Goal: Task Accomplishment & Management: Complete application form

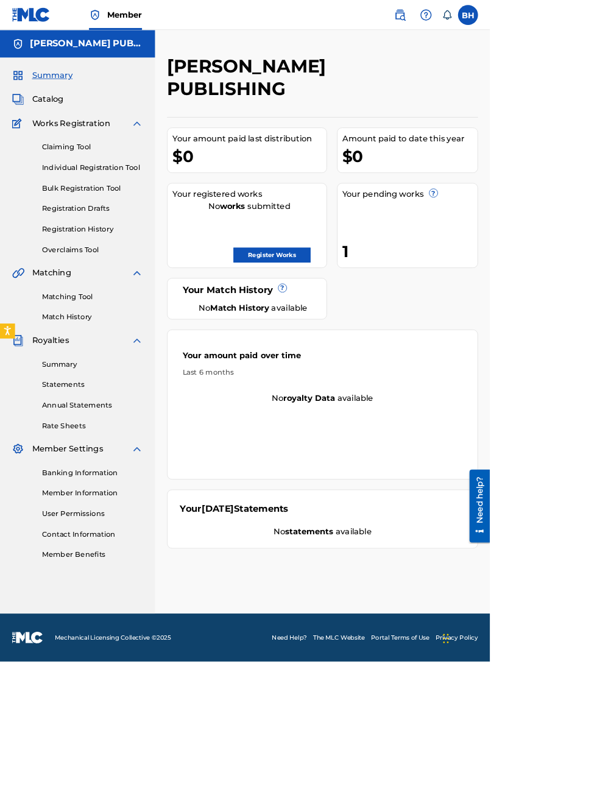
click at [378, 302] on link "Register Works" at bounding box center [331, 311] width 94 height 18
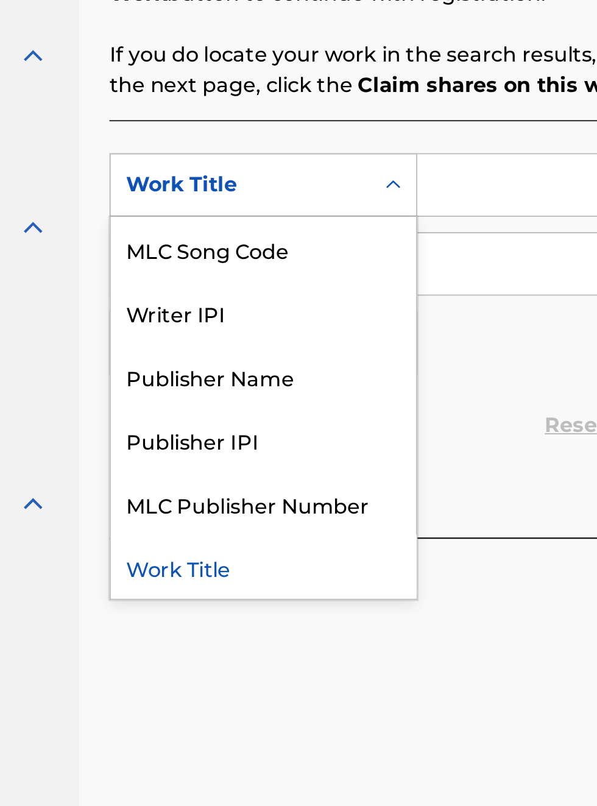
scroll to position [306, 151]
click at [264, 526] on div "Publisher IPI" at bounding box center [277, 516] width 146 height 30
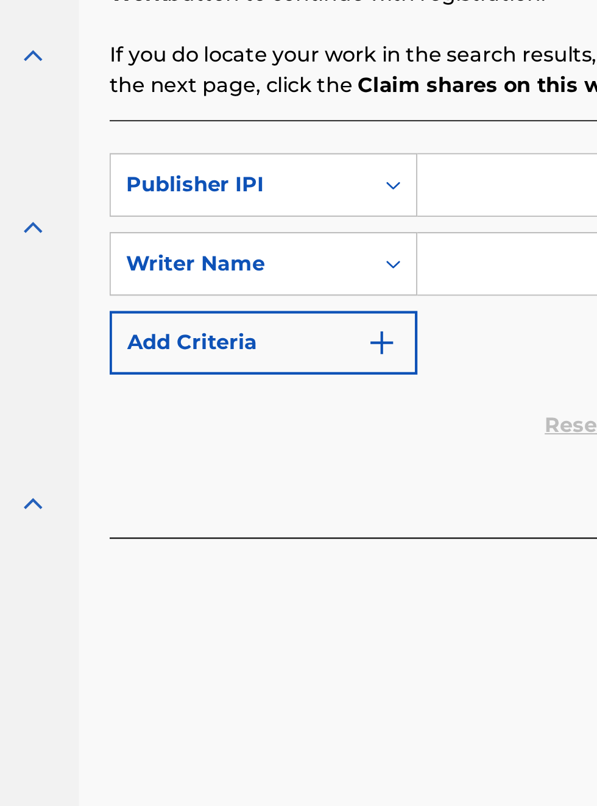
click at [367, 403] on input "Search Form" at bounding box center [466, 394] width 231 height 29
type input "00340604990"
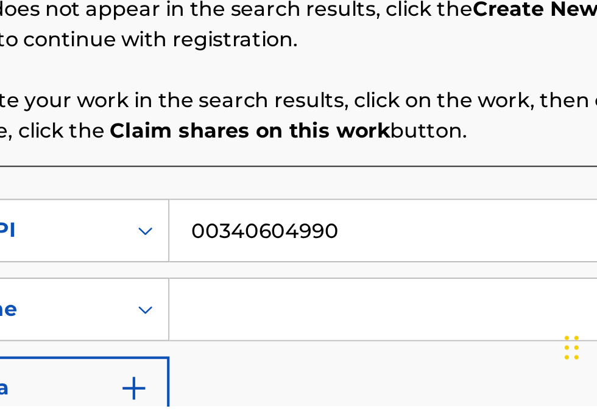
scroll to position [225, 269]
click at [395, 380] on input "Search Form" at bounding box center [466, 373] width 231 height 29
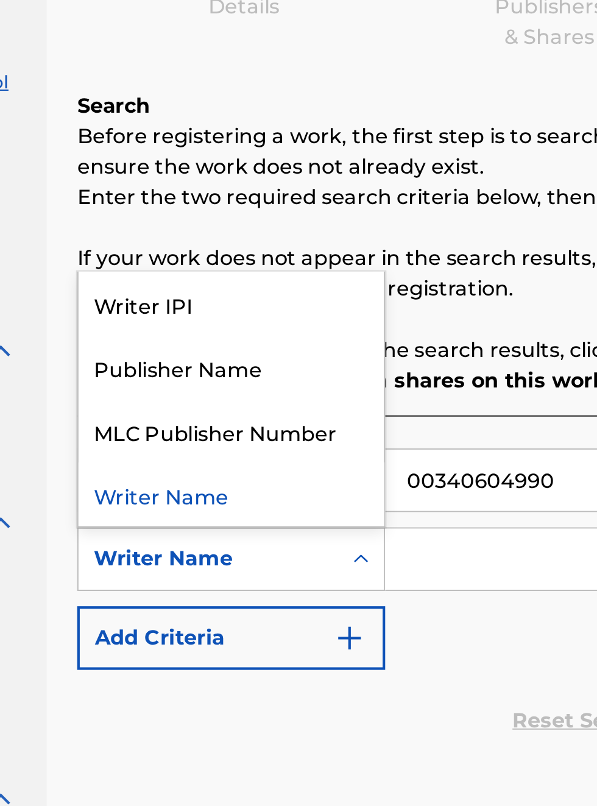
scroll to position [0, 0]
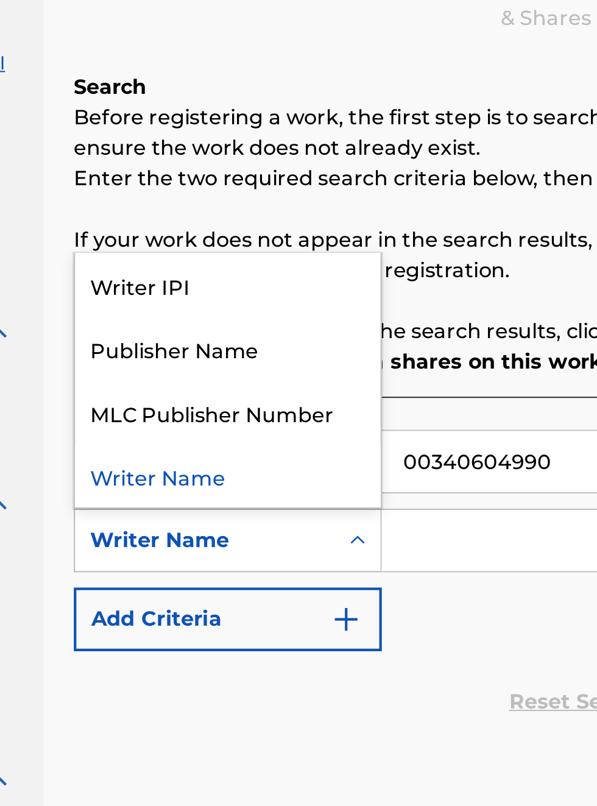
click at [286, 325] on div "Publisher Name" at bounding box center [277, 340] width 146 height 30
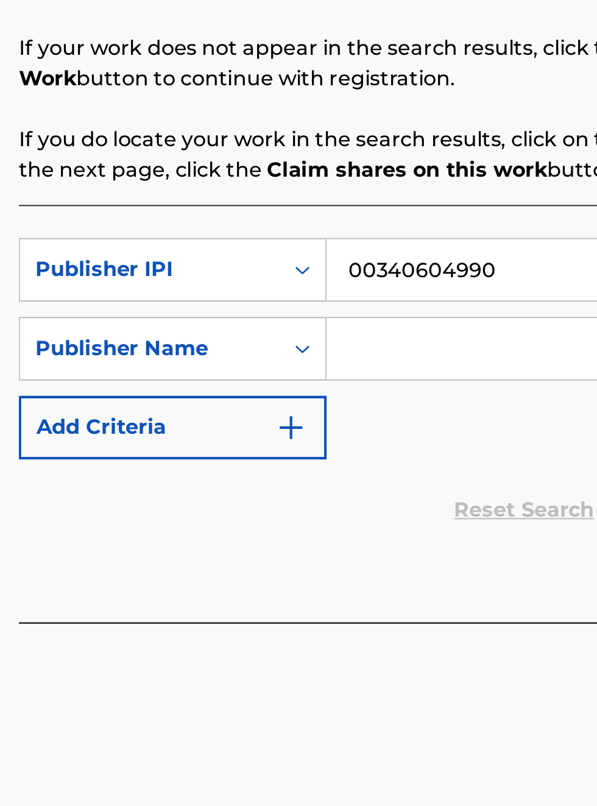
click at [381, 436] on input "Search Form" at bounding box center [466, 432] width 231 height 29
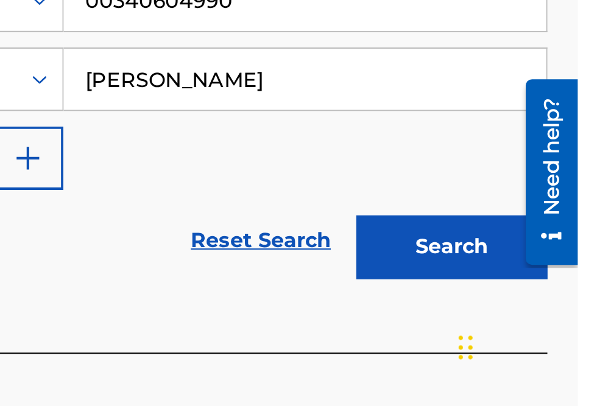
type input "[PERSON_NAME]"
click at [536, 350] on button "Search" at bounding box center [536, 344] width 91 height 30
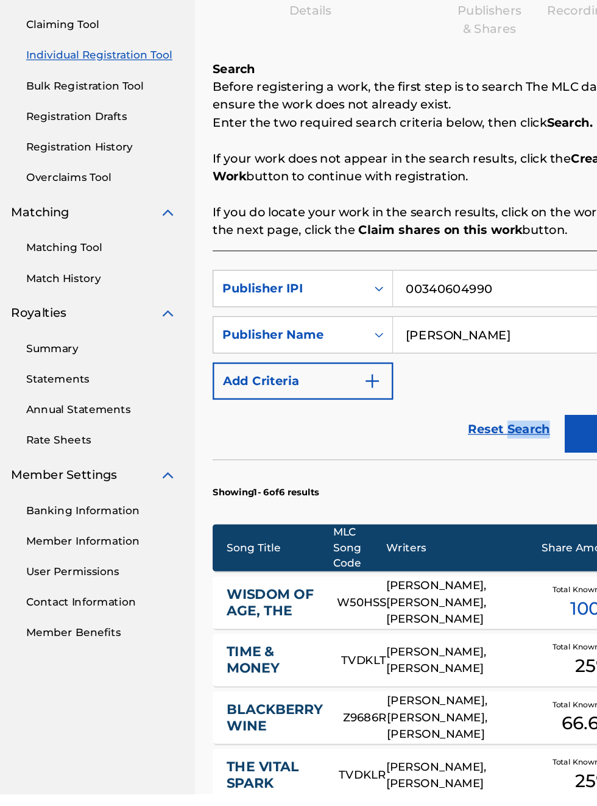
click at [179, 761] on nav "[PERSON_NAME] PUBLISHING Summary Catalog Works Registration Claiming Tool Indiv…" at bounding box center [94, 545] width 189 height 1020
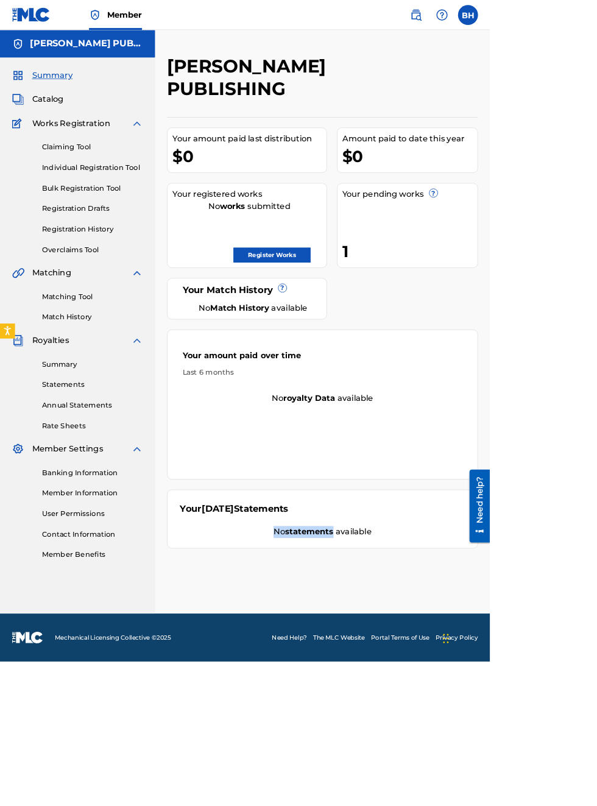
click at [593, 683] on div "[PERSON_NAME] PUBLISHING Your amount paid last distribution $0 Amount paid to d…" at bounding box center [393, 407] width 408 height 680
